Goal: Task Accomplishment & Management: Complete application form

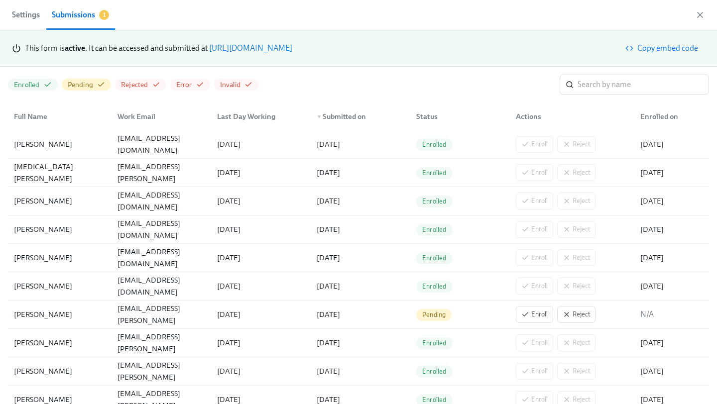
scroll to position [0, 3241]
click at [292, 50] on link "[URL][DOMAIN_NAME]" at bounding box center [250, 47] width 83 height 9
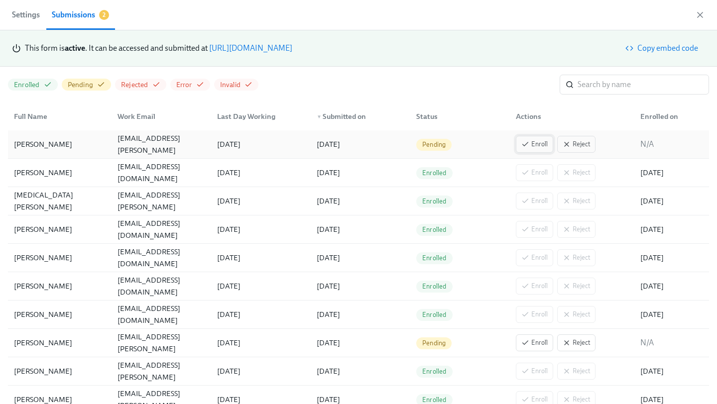
click at [541, 143] on span "Enroll" at bounding box center [534, 144] width 26 height 10
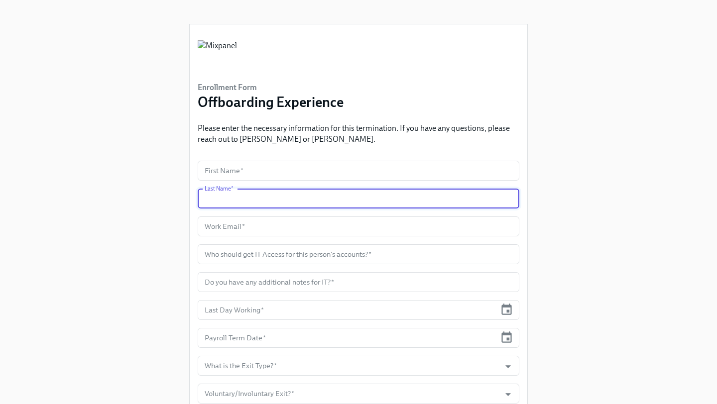
click at [246, 196] on input "text" at bounding box center [359, 199] width 322 height 20
paste input "Jurczak"
type input "Jurczak"
click at [238, 226] on input "text" at bounding box center [359, 227] width 322 height 20
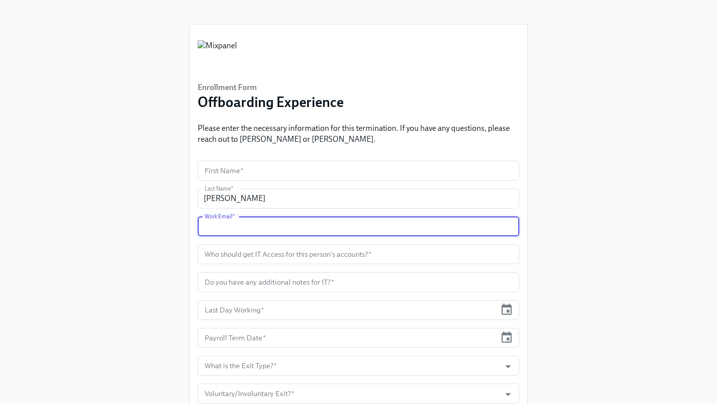
paste input "Jurczak"
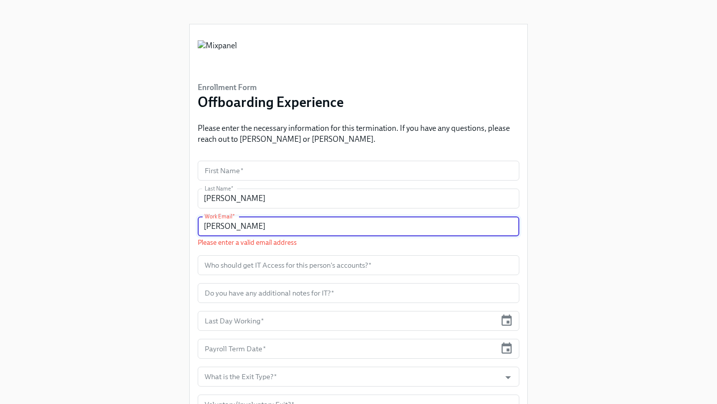
click at [203, 227] on input "Jurczak" at bounding box center [359, 227] width 322 height 20
click at [256, 230] on input "Emily.Jurczak" at bounding box center [359, 227] width 322 height 20
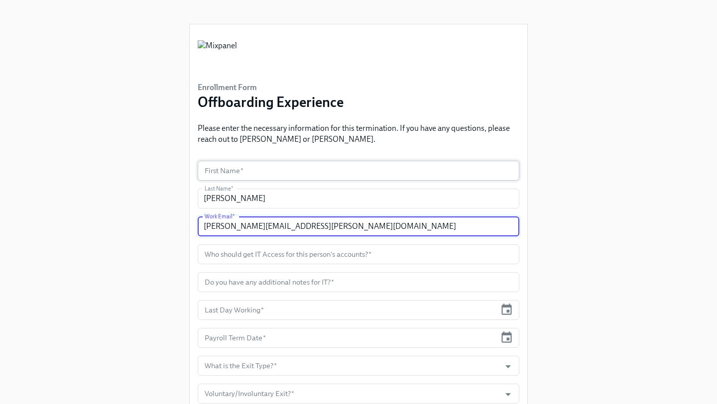
type input "[PERSON_NAME][EMAIL_ADDRESS][PERSON_NAME][DOMAIN_NAME]"
click at [252, 173] on input "text" at bounding box center [359, 171] width 322 height 20
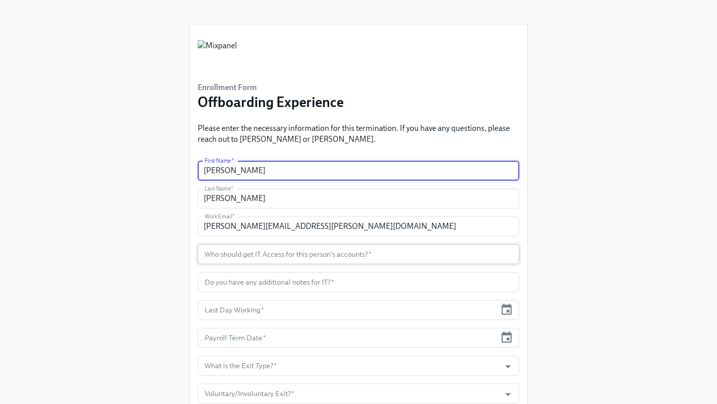
type input "Emily"
click at [283, 254] on input "text" at bounding box center [359, 255] width 322 height 20
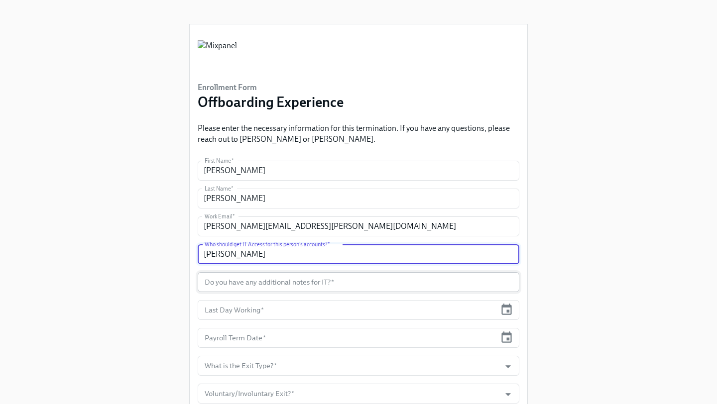
type input "Kara"
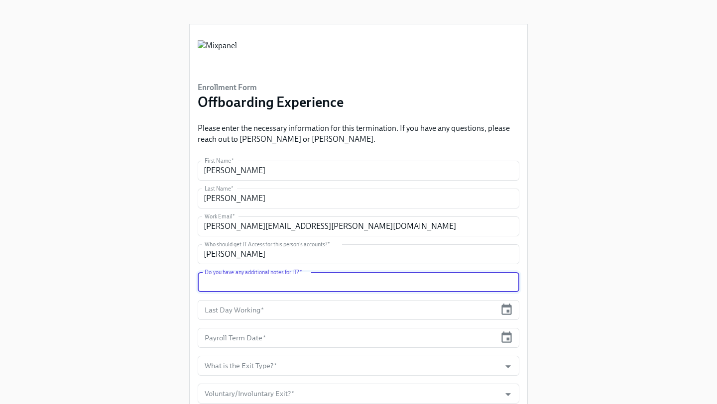
click at [308, 284] on input "text" at bounding box center [359, 282] width 322 height 20
type input "n/a"
click at [359, 311] on input "text" at bounding box center [347, 310] width 298 height 20
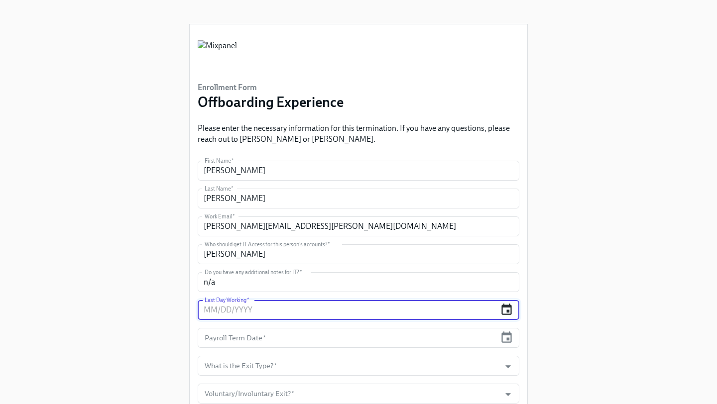
click at [510, 309] on icon "button" at bounding box center [506, 309] width 13 height 13
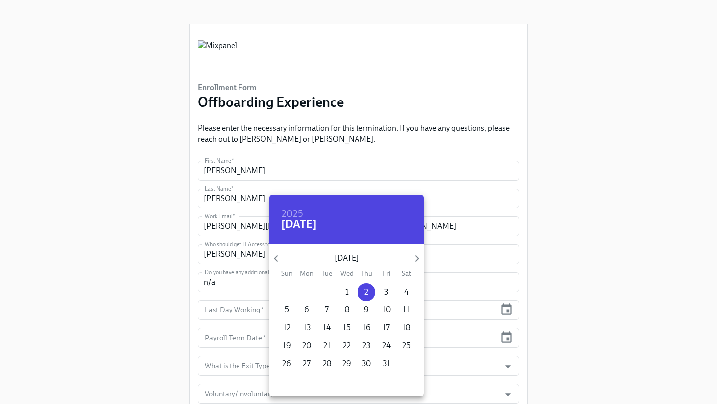
click at [382, 309] on p "10" at bounding box center [386, 310] width 8 height 11
type input "[DATE]"
click at [456, 322] on div at bounding box center [358, 202] width 717 height 404
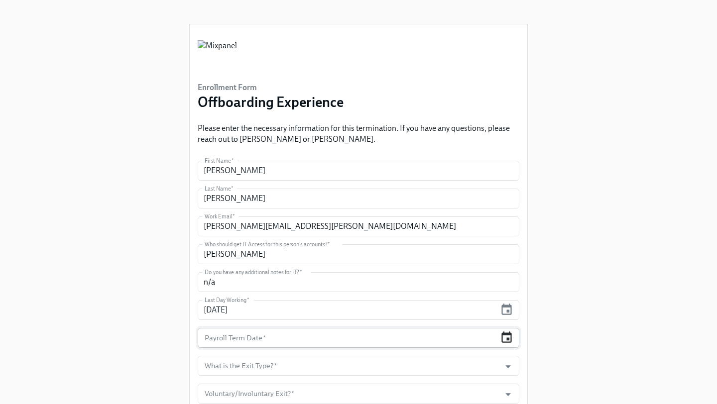
click at [506, 342] on icon "button" at bounding box center [506, 337] width 10 height 11
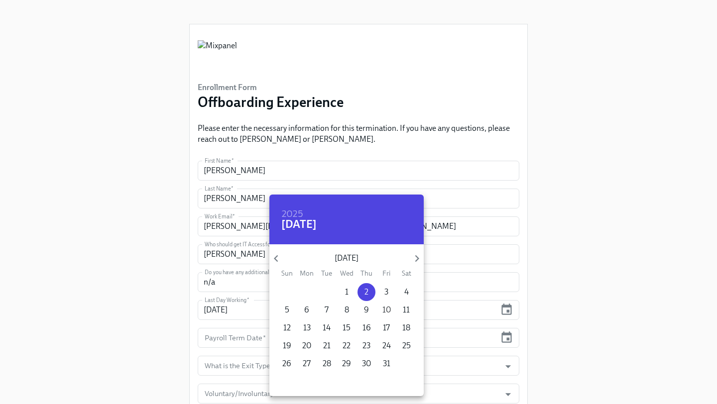
click at [383, 310] on p "10" at bounding box center [386, 310] width 8 height 11
type input "[DATE]"
click at [474, 345] on div at bounding box center [358, 202] width 717 height 404
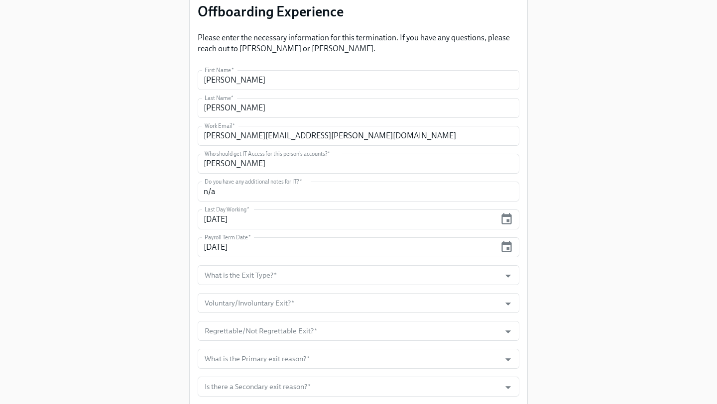
scroll to position [105, 0]
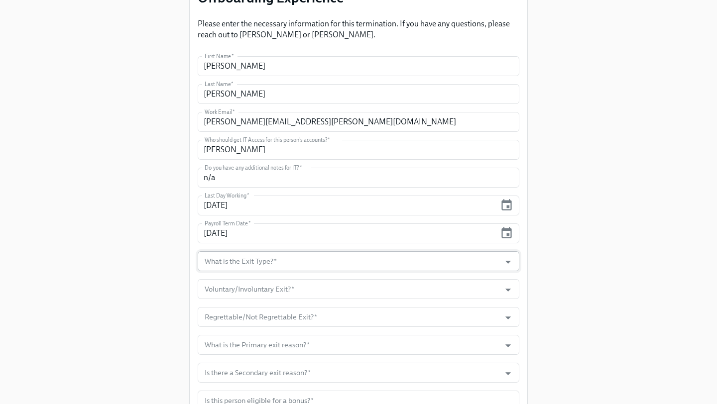
click at [497, 259] on div at bounding box center [502, 261] width 25 height 15
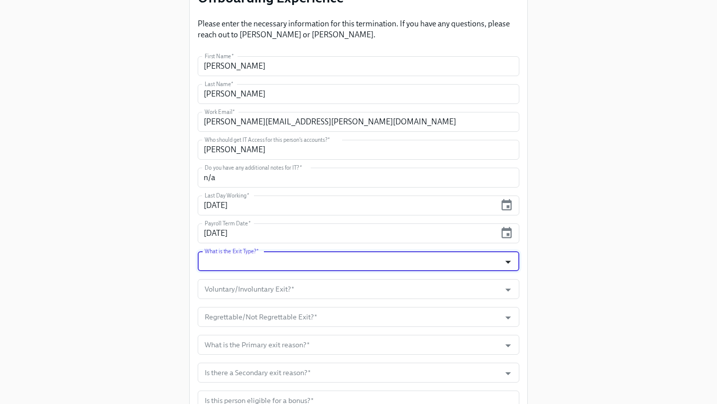
click at [512, 260] on icon "Open" at bounding box center [507, 261] width 13 height 13
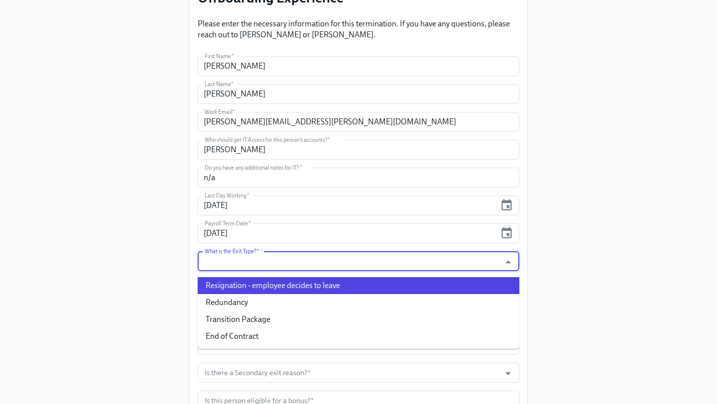
click at [354, 283] on li "Resignation - employee decides to leave" at bounding box center [359, 285] width 322 height 17
type input "Resignation - employee decides to leave"
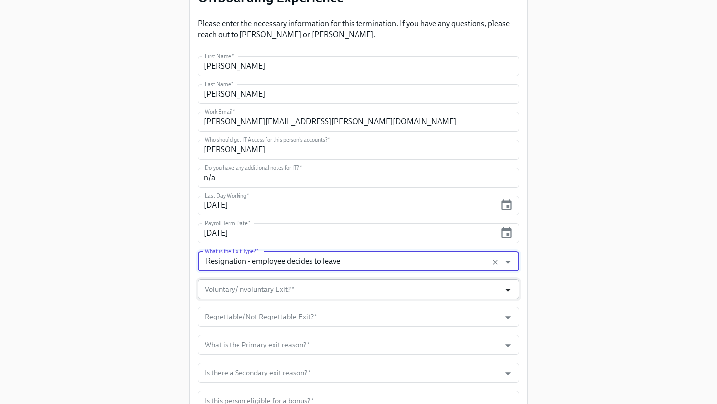
click at [506, 289] on icon "Open" at bounding box center [507, 290] width 5 height 3
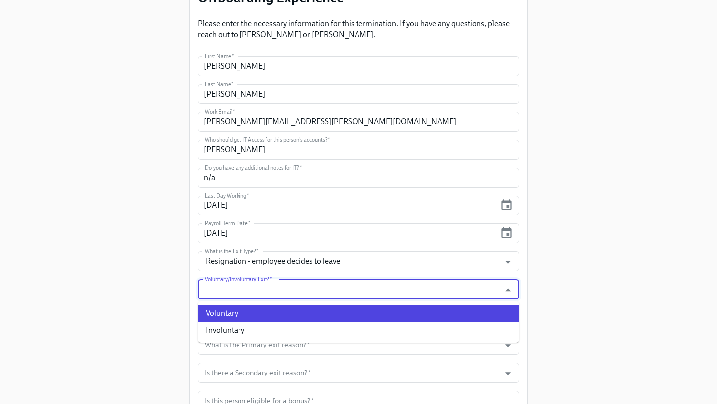
click at [409, 318] on li "Voluntary" at bounding box center [359, 313] width 322 height 17
type input "Voluntary"
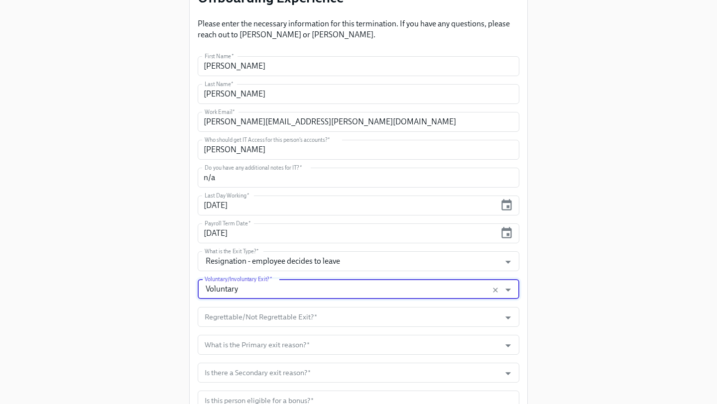
click at [409, 318] on input "Regrettable/Not Regrettable Exit?   *" at bounding box center [349, 317] width 293 height 20
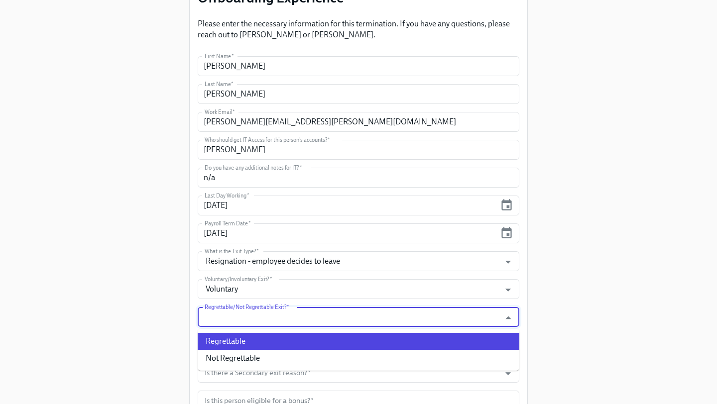
click at [348, 337] on li "Regrettable" at bounding box center [359, 341] width 322 height 17
type input "Regrettable"
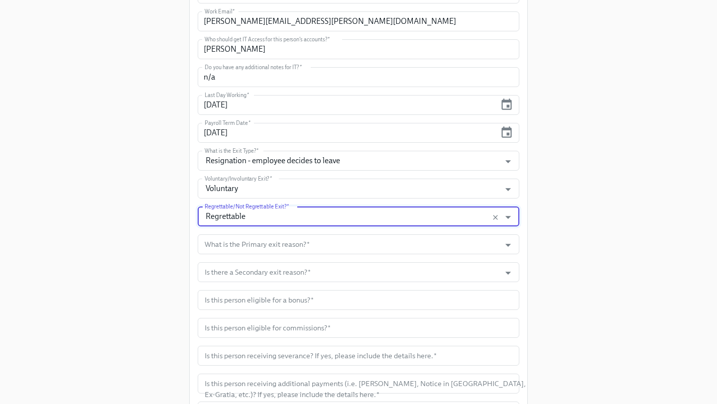
scroll to position [218, 0]
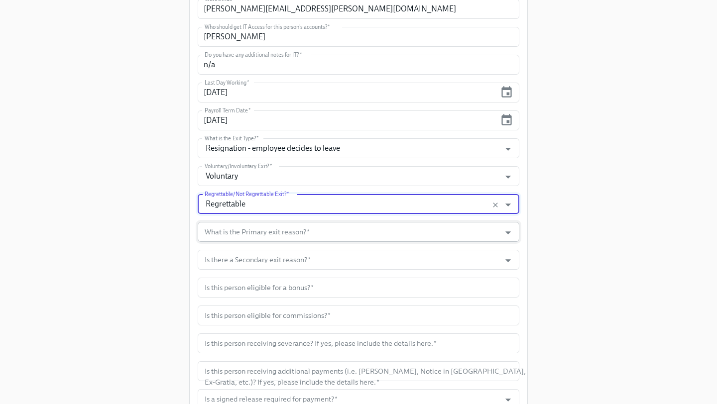
click at [346, 233] on input "What is the Primary exit reason?   *" at bounding box center [349, 232] width 293 height 20
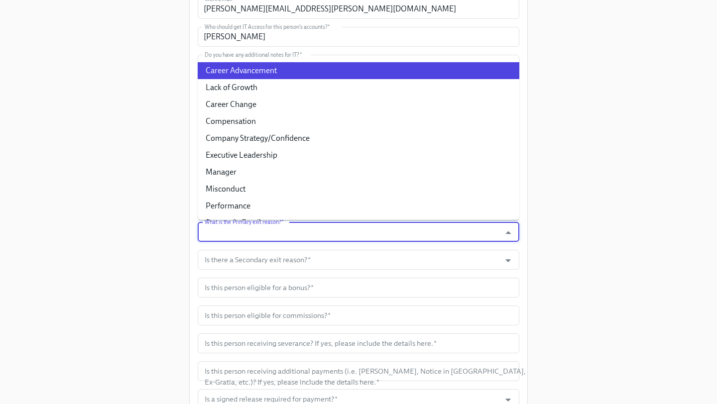
click at [336, 76] on li "Career Advancement" at bounding box center [359, 70] width 322 height 17
type input "Career Advancement"
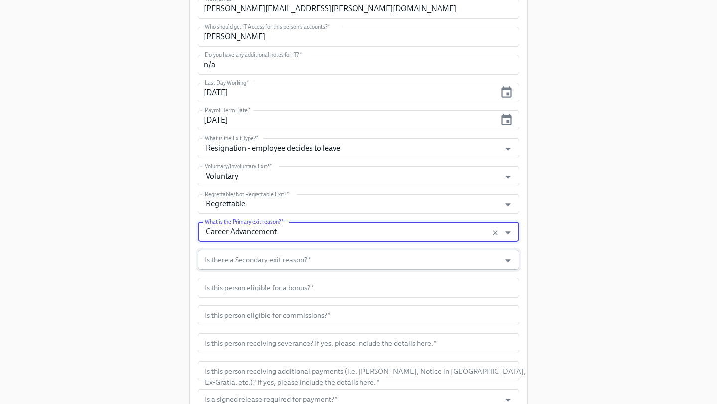
click at [280, 263] on input "Is there a Secondary exit reason?   *" at bounding box center [349, 260] width 293 height 20
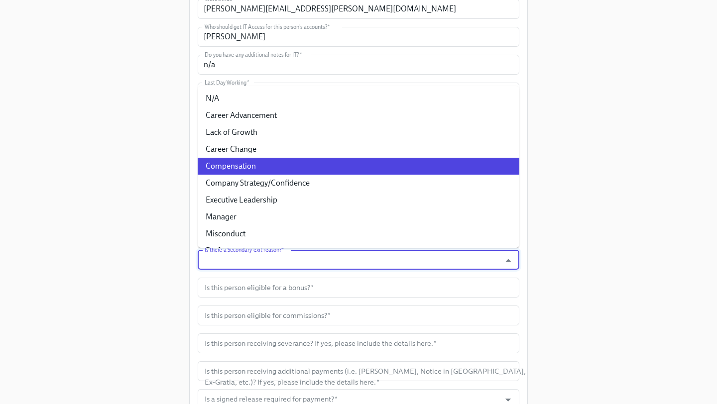
click at [260, 165] on li "Compensation" at bounding box center [359, 166] width 322 height 17
type input "Compensation"
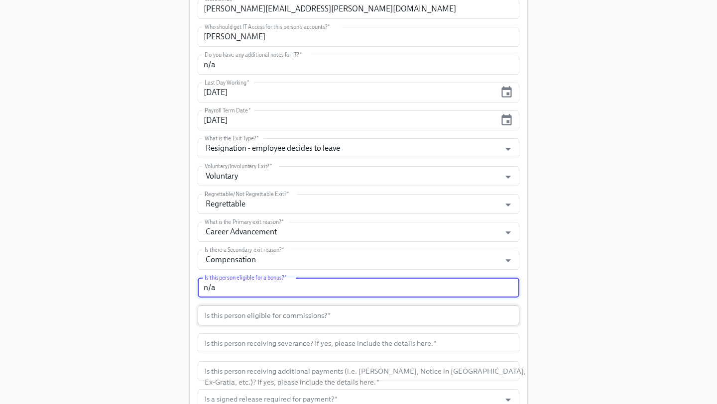
type input "n/a"
click at [312, 322] on input "text" at bounding box center [359, 316] width 322 height 20
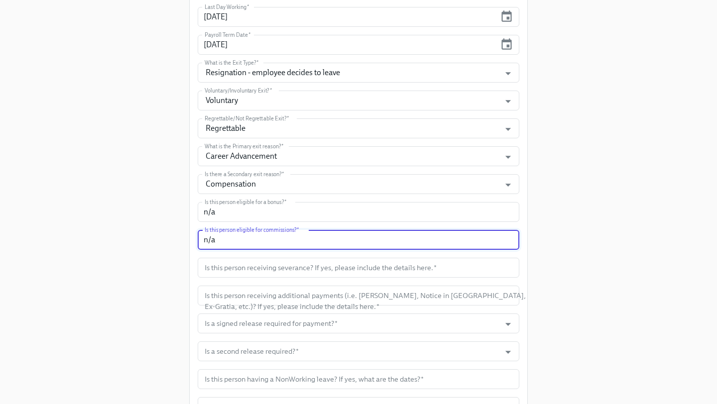
scroll to position [315, 0]
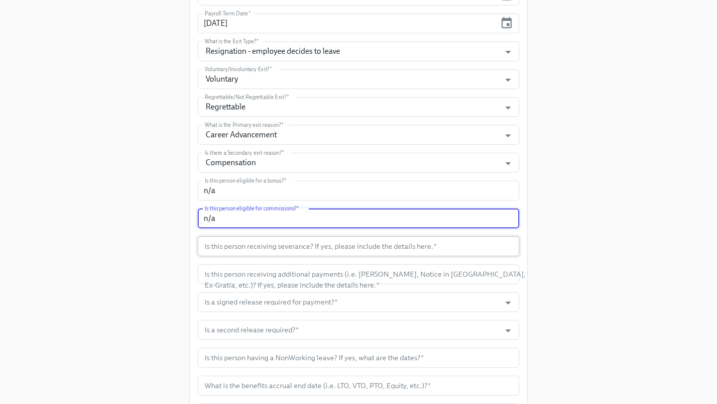
type input "n/a"
click at [306, 250] on input "text" at bounding box center [359, 247] width 322 height 20
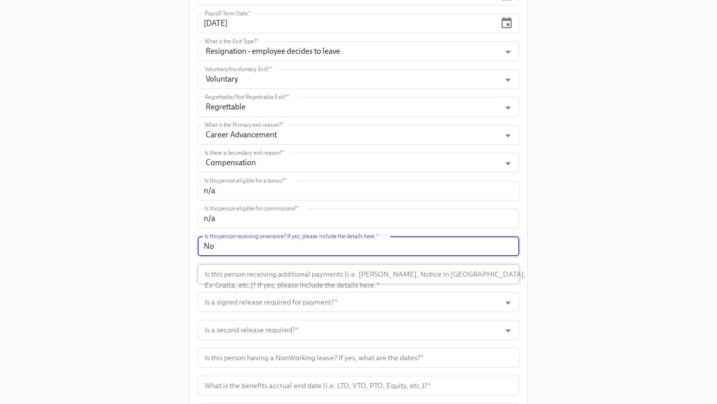
type input "No"
click at [324, 276] on input "text" at bounding box center [359, 274] width 322 height 20
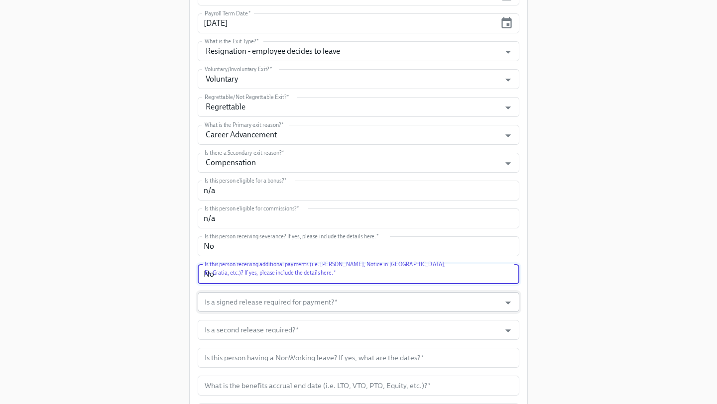
type input "No"
click at [351, 301] on input "Is a signed release required for payment?   *" at bounding box center [349, 302] width 293 height 20
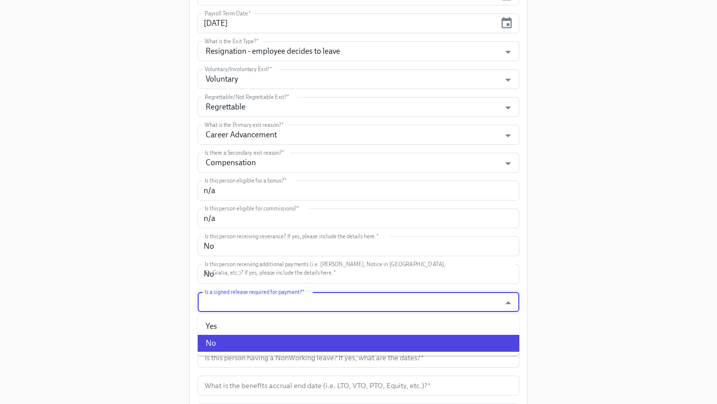
click at [292, 343] on li "No" at bounding box center [359, 343] width 322 height 17
type input "No"
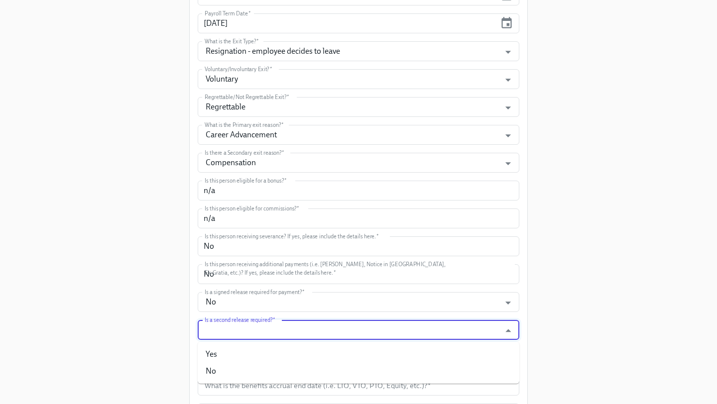
click at [281, 334] on input "Is a second release required?   *" at bounding box center [349, 330] width 293 height 20
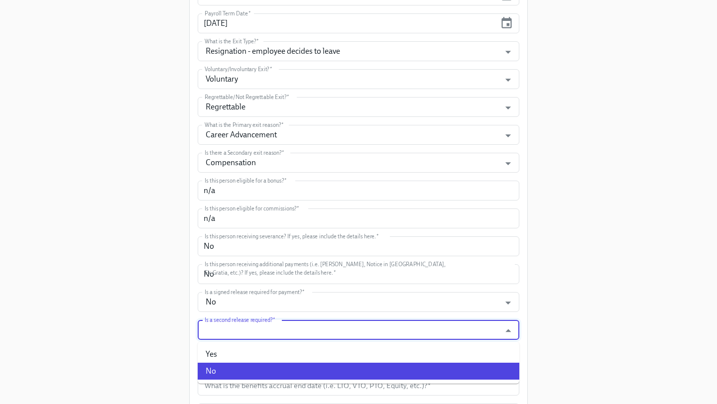
click at [259, 367] on li "No" at bounding box center [359, 371] width 322 height 17
type input "No"
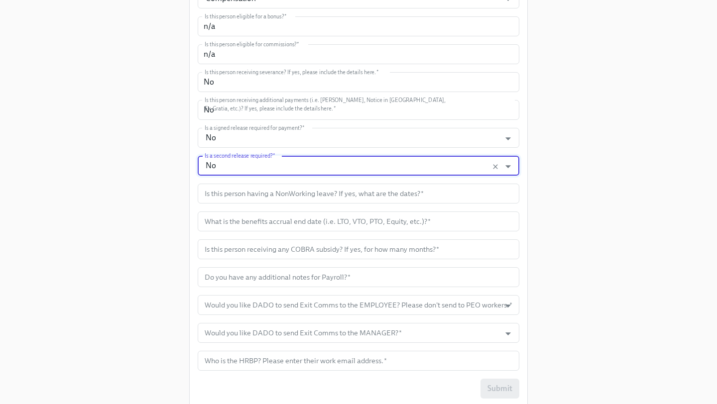
scroll to position [484, 0]
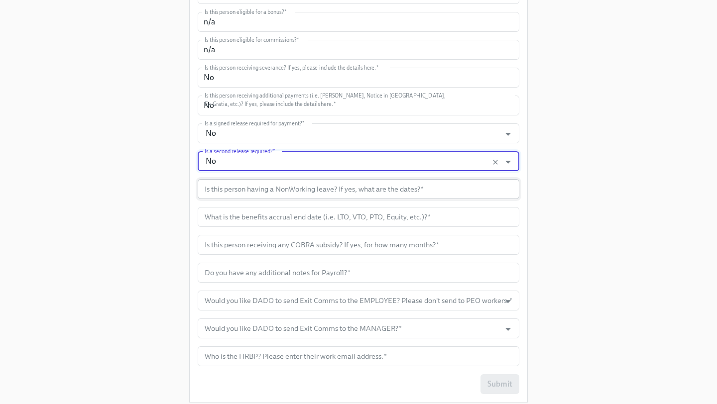
click at [299, 193] on input "text" at bounding box center [359, 189] width 322 height 20
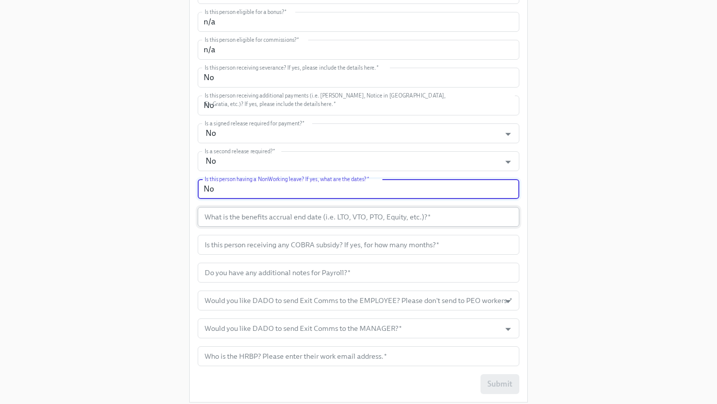
type input "No"
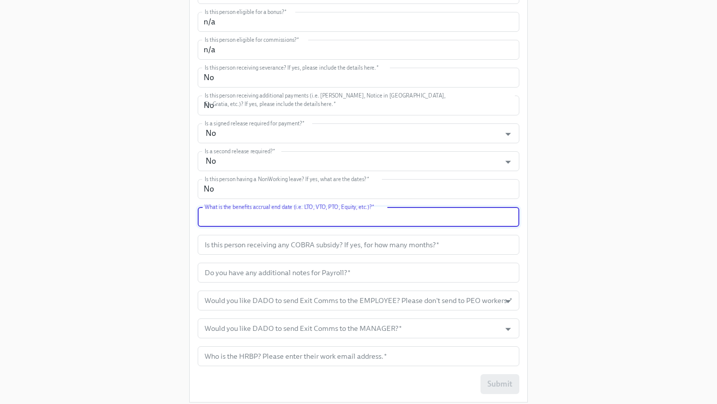
click at [329, 223] on input "text" at bounding box center [359, 217] width 322 height 20
type input "10/10"
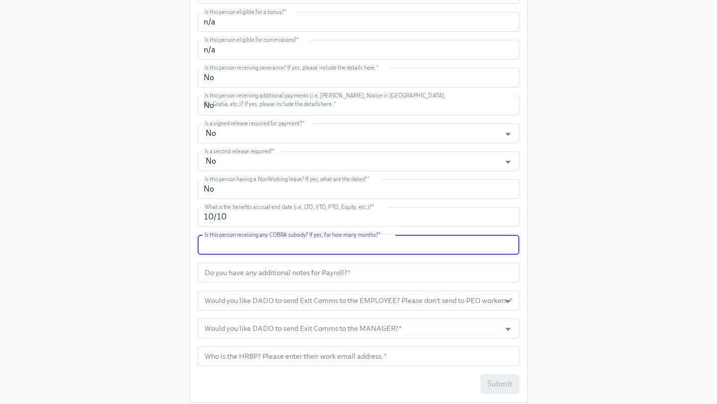
click at [371, 250] on input "text" at bounding box center [359, 245] width 322 height 20
type input "No"
click at [350, 274] on input "text" at bounding box center [359, 273] width 322 height 20
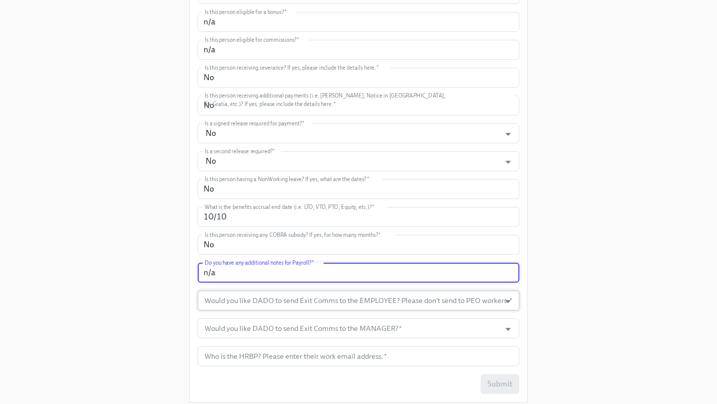
type input "n/a"
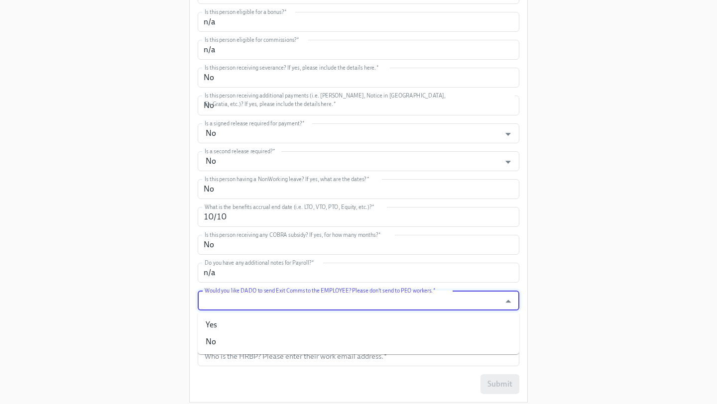
click at [378, 301] on input "Would you like DADO to send Exit Comms to the EMPLOYEE? Please don't send to PE…" at bounding box center [349, 301] width 293 height 20
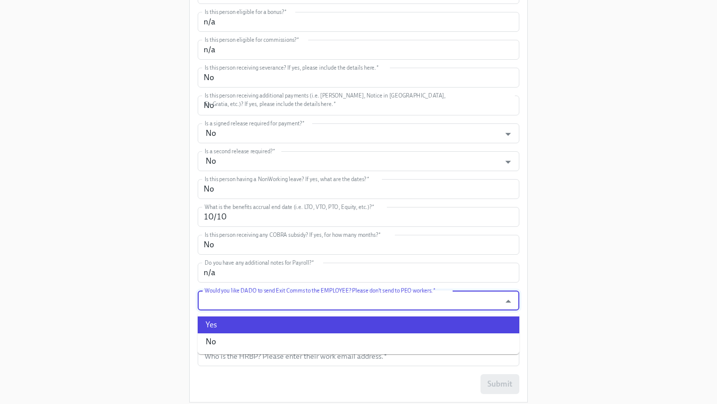
click at [320, 325] on li "Yes" at bounding box center [359, 325] width 322 height 17
type input "Yes"
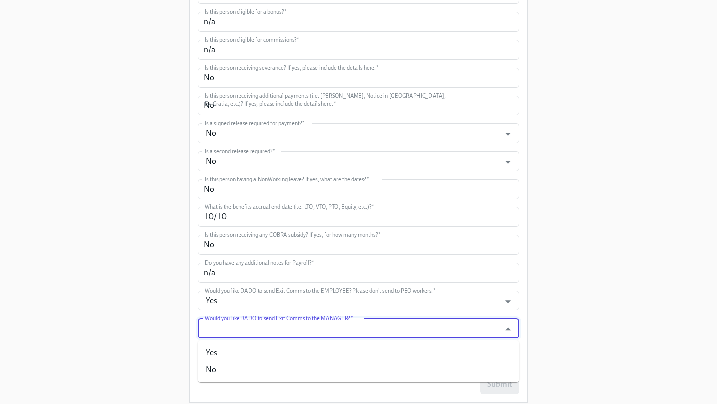
click at [316, 326] on input "Would you like DADO to send Exit Comms to the MANAGER?   *" at bounding box center [349, 329] width 293 height 20
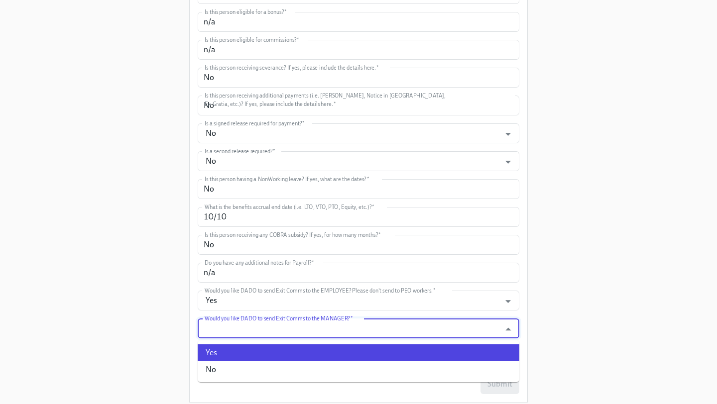
click at [272, 345] on li "Yes" at bounding box center [359, 353] width 322 height 17
type input "Yes"
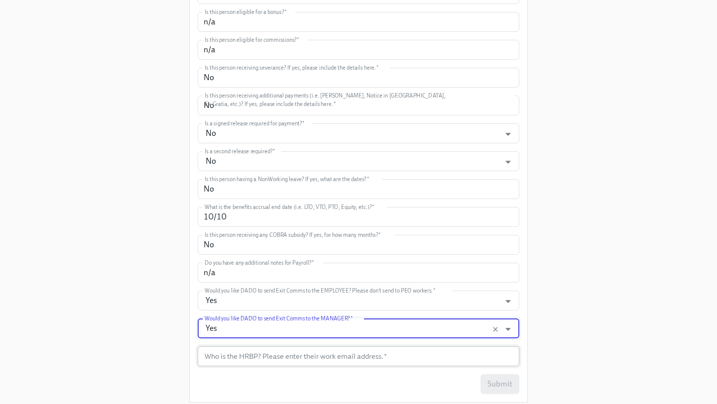
click at [261, 359] on input "text" at bounding box center [359, 357] width 322 height 20
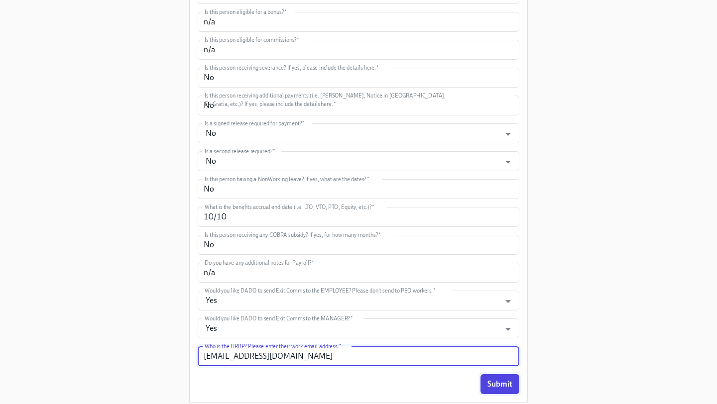
type input "Austin.Tibbatts@mixpanel.com"
click at [502, 390] on button "Submit" at bounding box center [500, 385] width 39 height 20
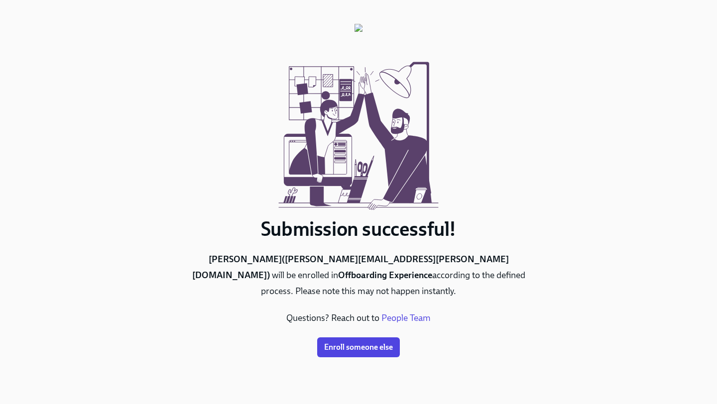
scroll to position [0, 0]
